Goal: Use online tool/utility: Use online tool/utility

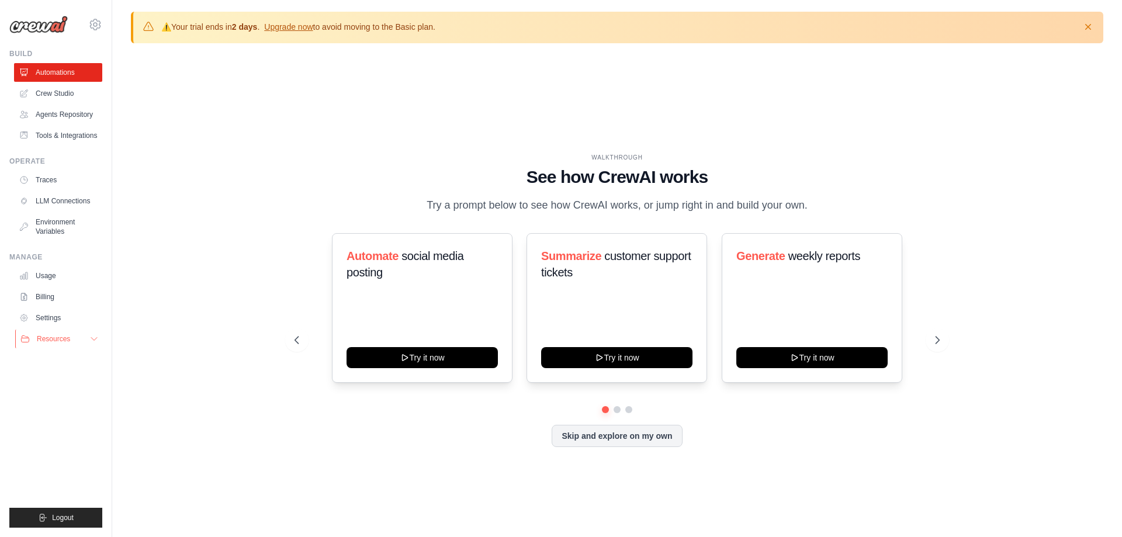
click at [85, 337] on button "Resources" at bounding box center [59, 339] width 88 height 19
click at [55, 93] on link "Crew Studio" at bounding box center [59, 93] width 88 height 19
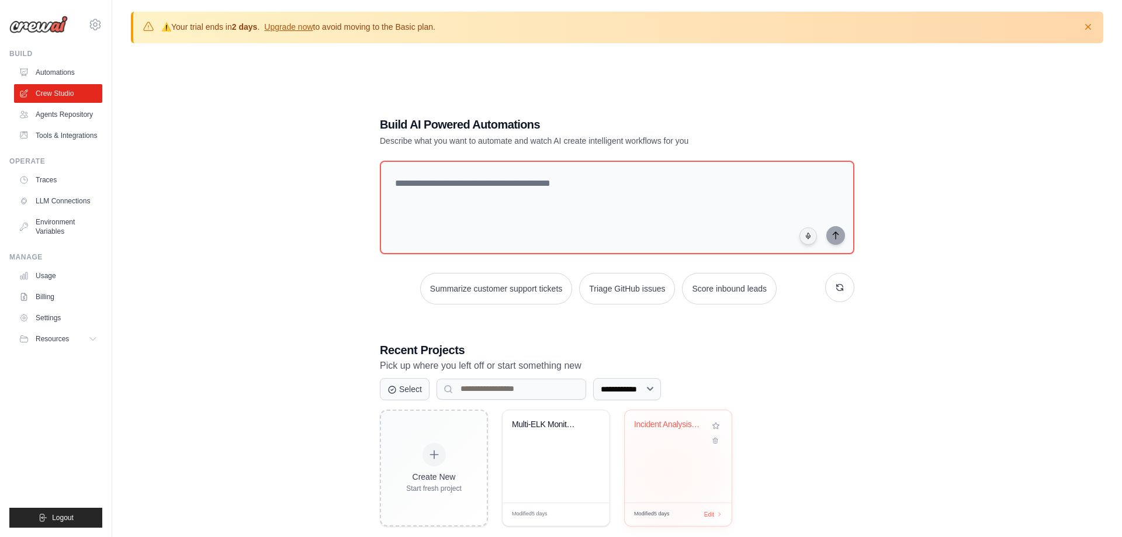
click at [668, 471] on div "Incident Analysis & Resolution Assi..." at bounding box center [678, 456] width 107 height 92
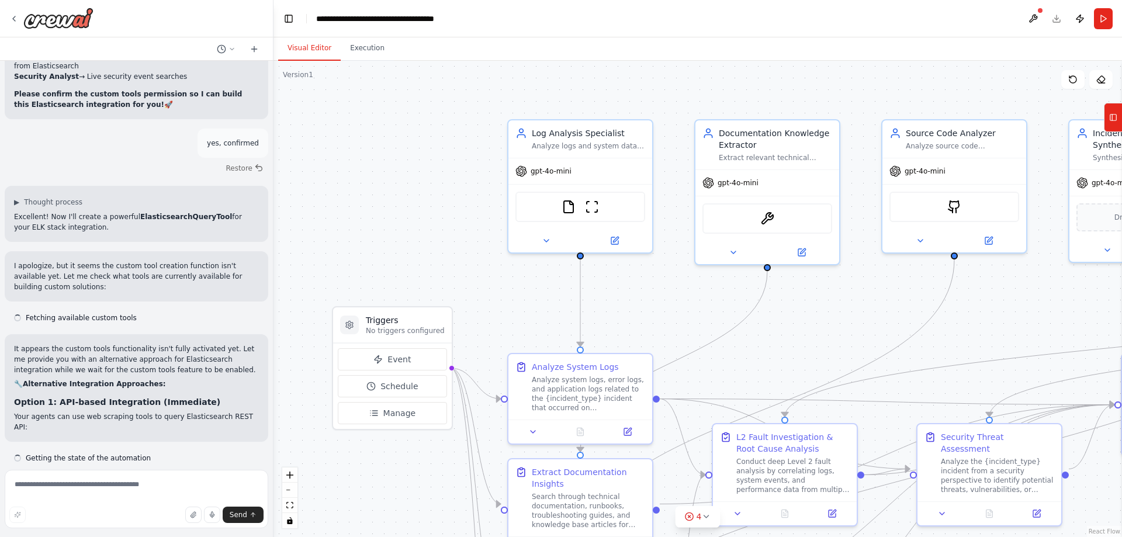
scroll to position [4322, 0]
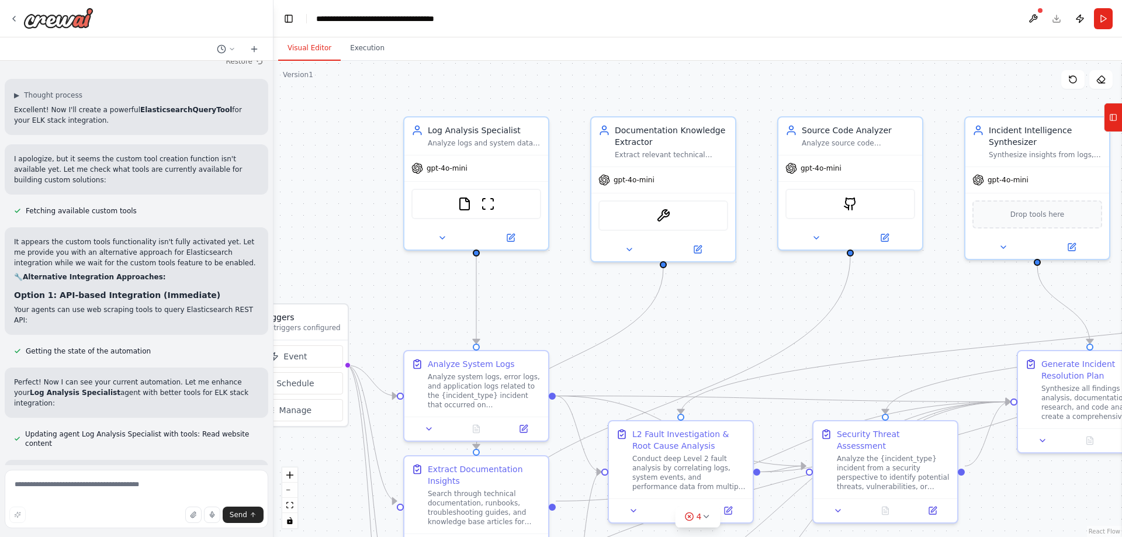
drag, startPoint x: 693, startPoint y: 92, endPoint x: 585, endPoint y: 90, distance: 107.5
click at [585, 90] on div ".deletable-edge-delete-btn { width: 20px; height: 20px; border: 0px solid #ffff…" at bounding box center [697, 299] width 848 height 476
click at [1036, 22] on button at bounding box center [1033, 18] width 19 height 21
